Goal: Check status

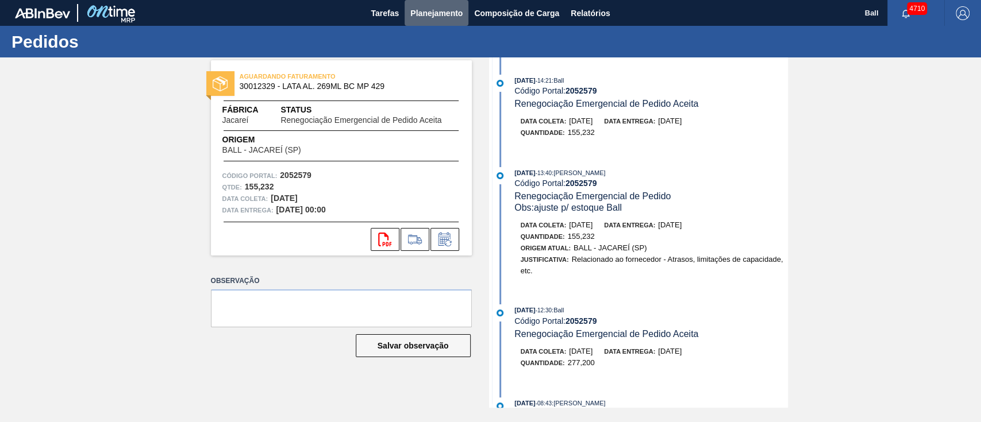
click at [431, 1] on button "Planejamento" at bounding box center [436, 13] width 64 height 26
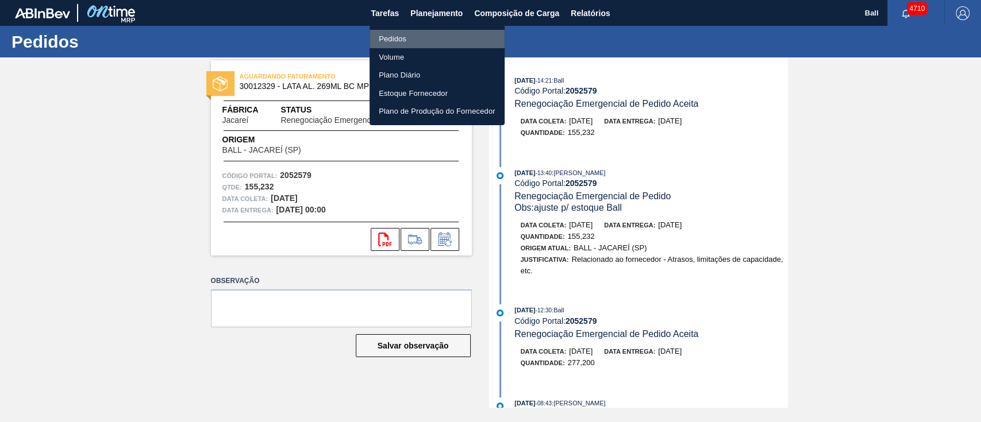
click at [419, 30] on li "Pedidos" at bounding box center [436, 39] width 135 height 18
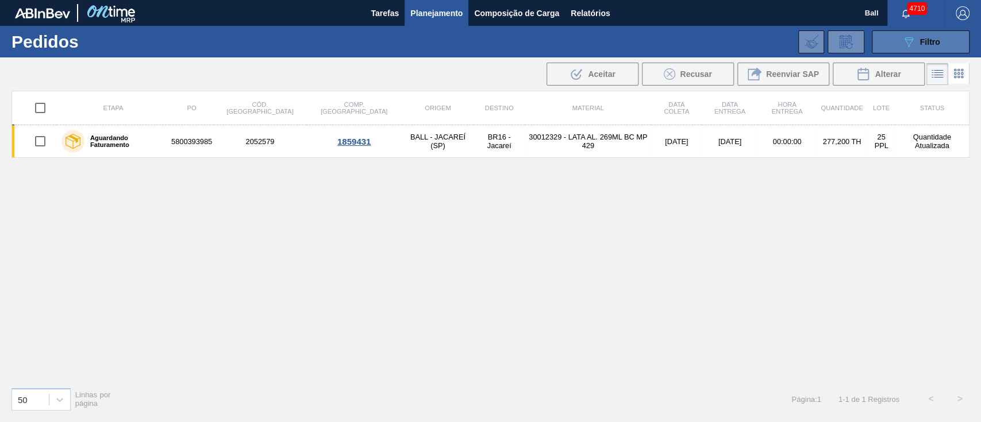
click at [929, 32] on button "089F7B8B-B2A5-4AFE-B5C0-19BA573D28AC Filtro" at bounding box center [920, 41] width 98 height 23
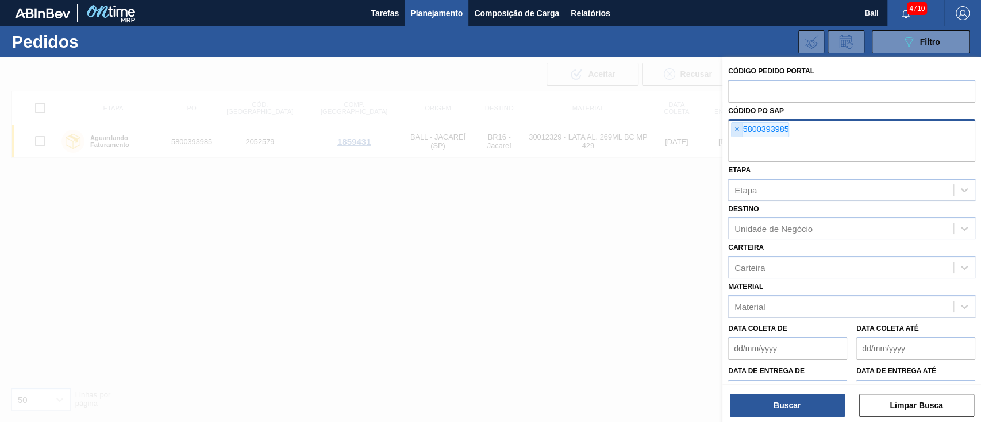
click at [734, 124] on span "×" at bounding box center [736, 130] width 11 height 14
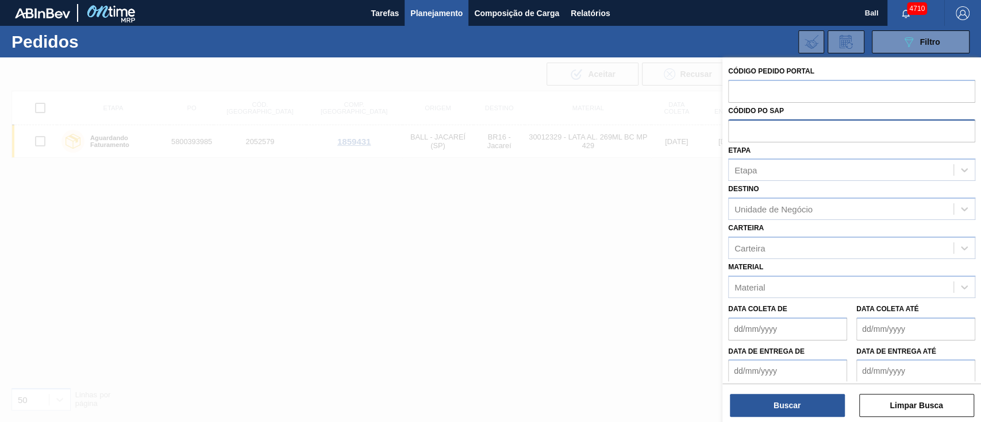
paste input "5800391573"
type input "5800391573"
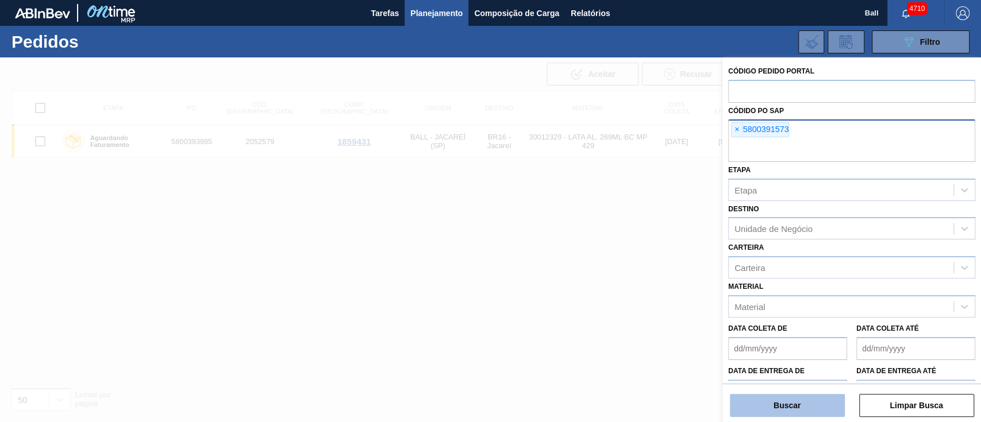
click at [773, 411] on button "Buscar" at bounding box center [786, 405] width 115 height 23
